Goal: Find specific page/section: Find specific page/section

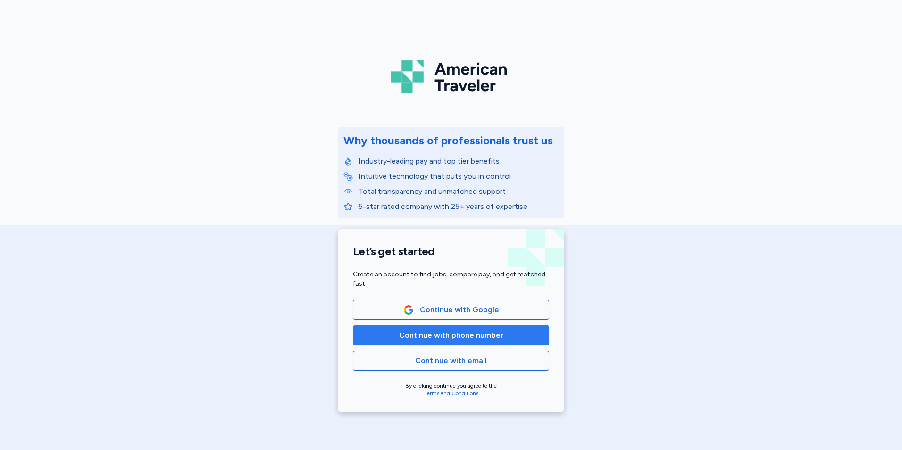
click at [489, 337] on span "Continue with phone number" at bounding box center [451, 335] width 104 height 11
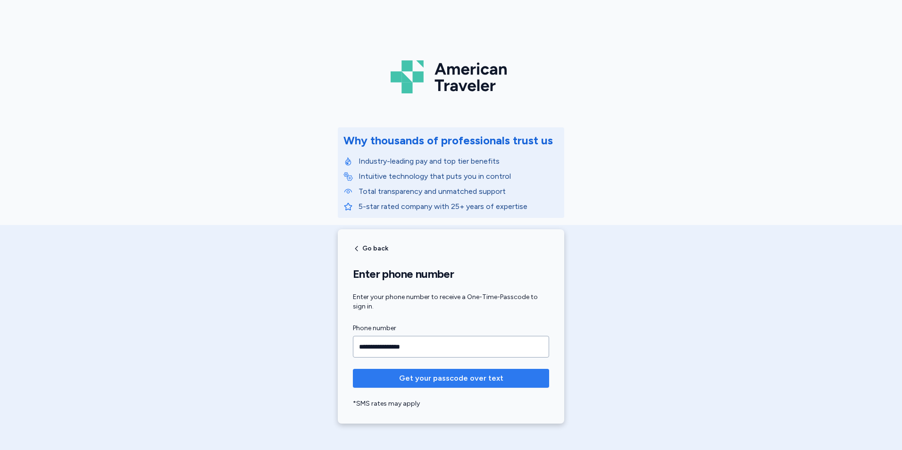
type input "**********"
click at [443, 382] on span "Get your passcode over text" at bounding box center [451, 378] width 104 height 11
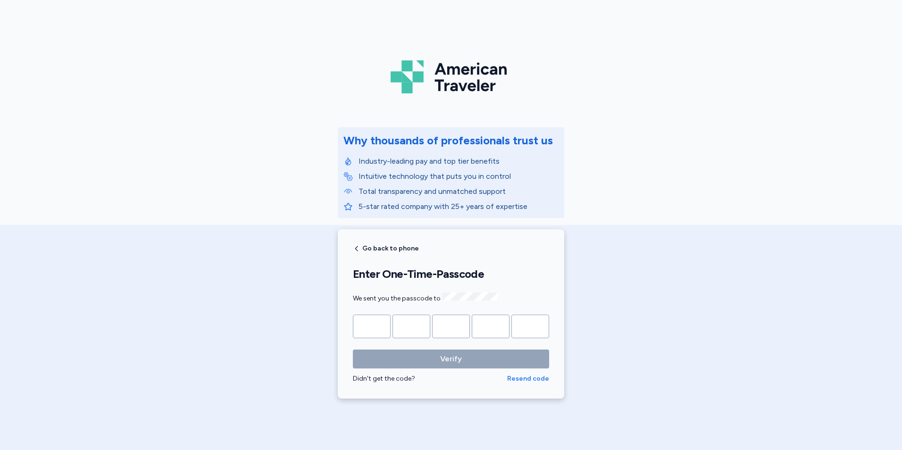
click at [520, 377] on span "Resend code" at bounding box center [528, 378] width 42 height 9
click at [373, 328] on input "Please enter OTP character 1" at bounding box center [372, 327] width 38 height 24
type input "*"
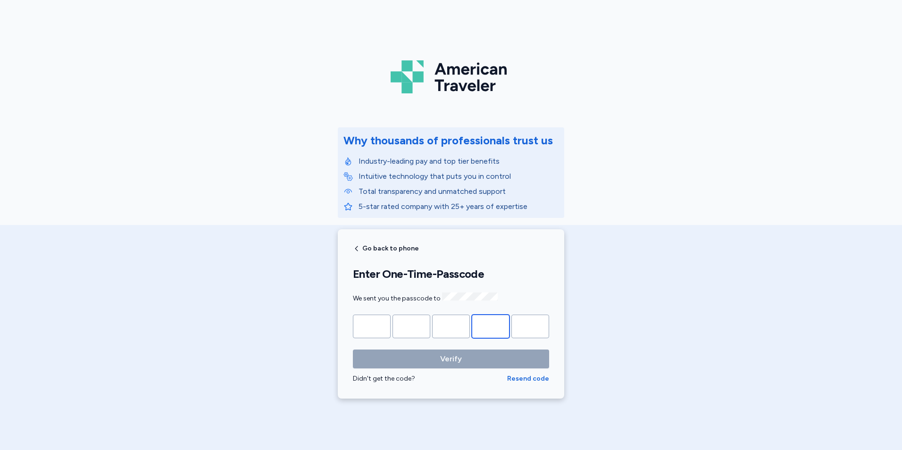
type input "*"
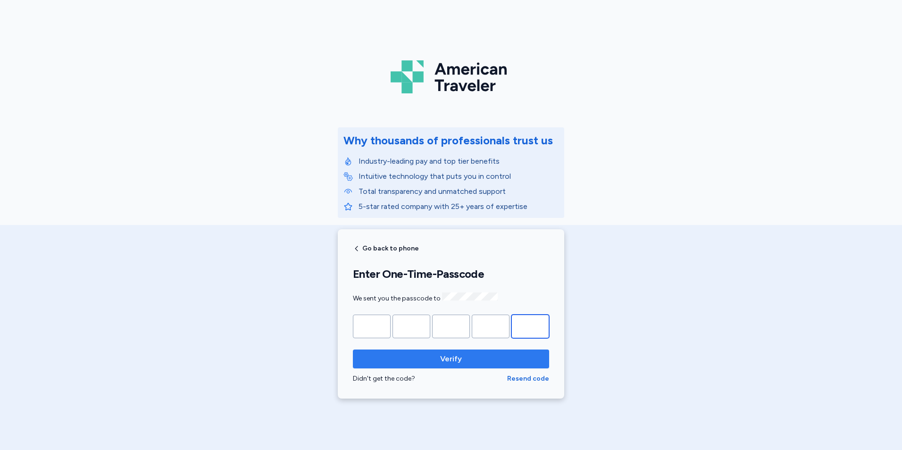
type input "*"
click at [398, 354] on span "Verify" at bounding box center [450, 358] width 181 height 11
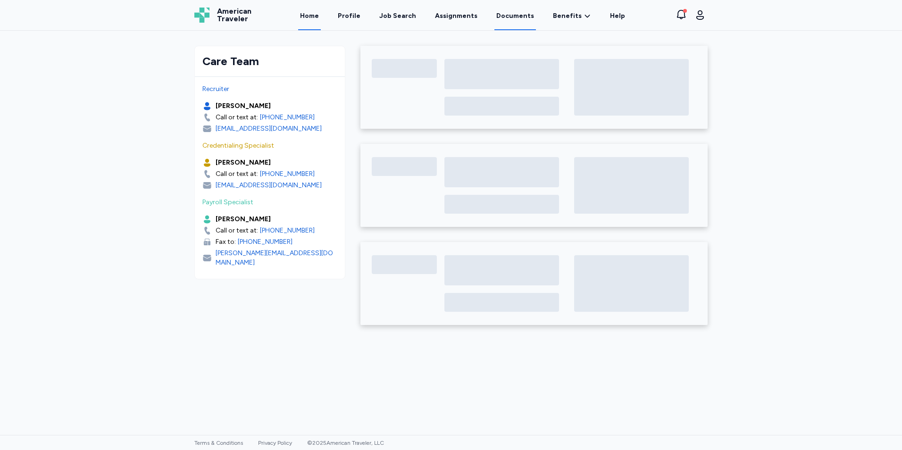
click at [523, 18] on link "Documents" at bounding box center [514, 15] width 41 height 29
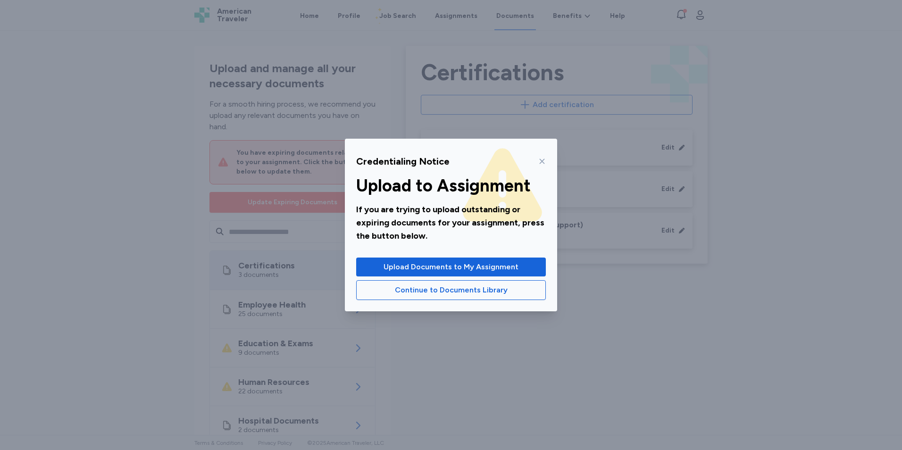
click at [541, 162] on icon at bounding box center [542, 161] width 8 height 8
